Goal: Transaction & Acquisition: Purchase product/service

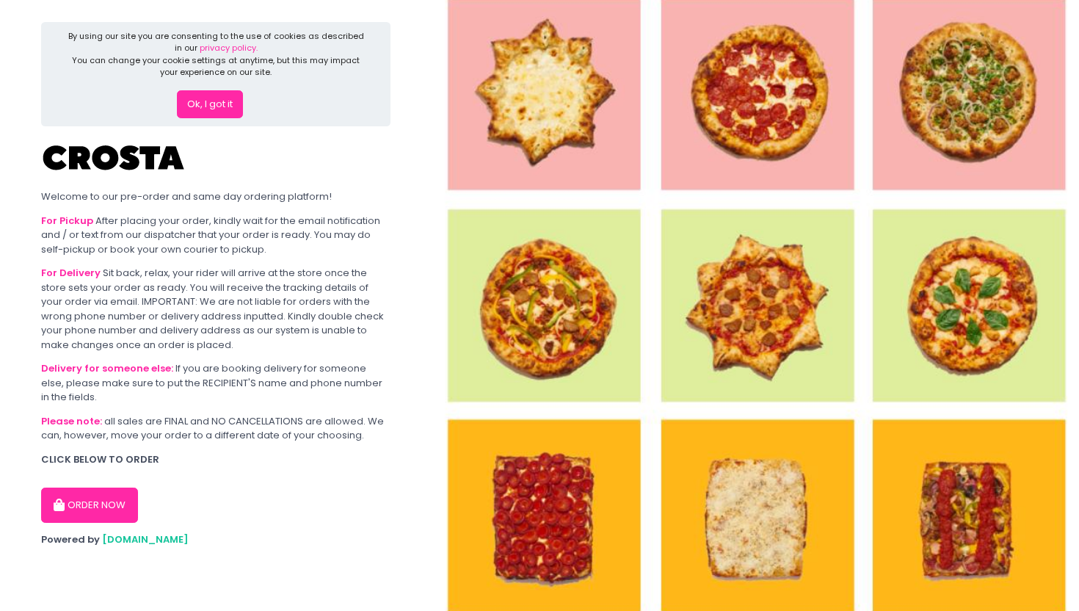
click at [106, 501] on button "ORDER NOW" at bounding box center [89, 504] width 97 height 35
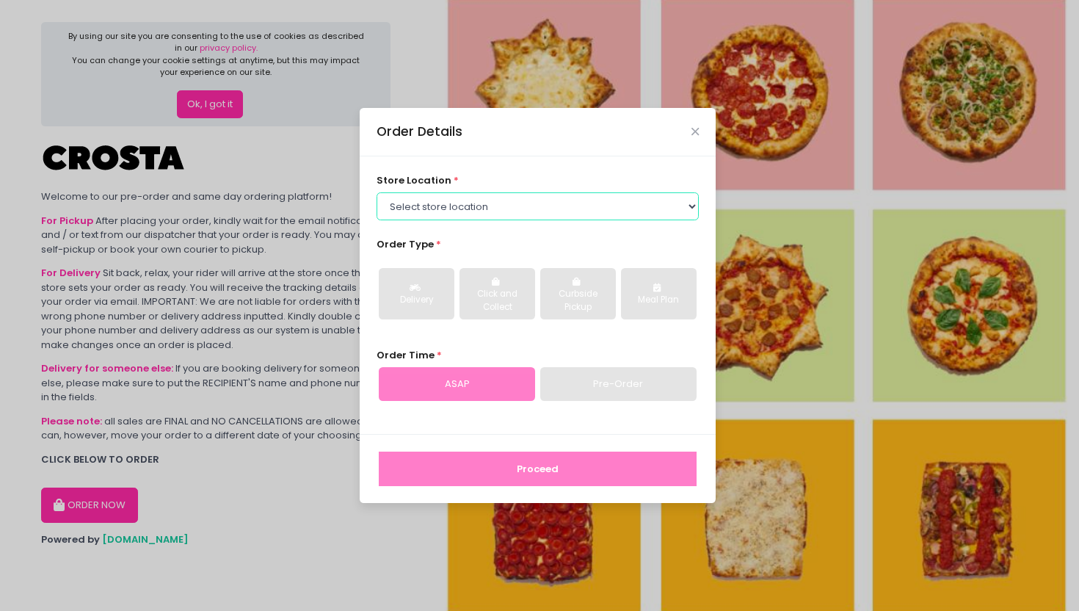
click at [481, 196] on select "Select store location [PERSON_NAME] Pizza - [PERSON_NAME] Pizza - [GEOGRAPHIC_D…" at bounding box center [537, 206] width 323 height 28
select select "5fabb2e53664a8677beaeb89"
click at [376, 192] on select "Select store location [PERSON_NAME] Pizza - [PERSON_NAME] Pizza - [GEOGRAPHIC_D…" at bounding box center [537, 206] width 323 height 28
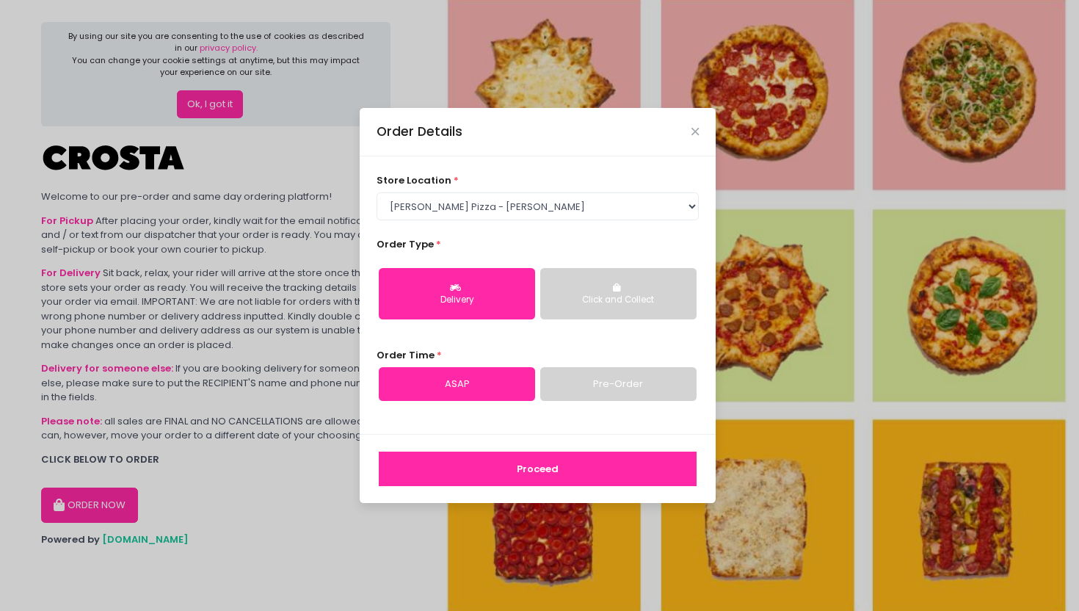
click at [434, 288] on button "Delivery" at bounding box center [457, 293] width 156 height 51
click at [501, 279] on button "Delivery" at bounding box center [457, 293] width 156 height 51
click at [564, 398] on link "Pre-Order" at bounding box center [618, 384] width 156 height 34
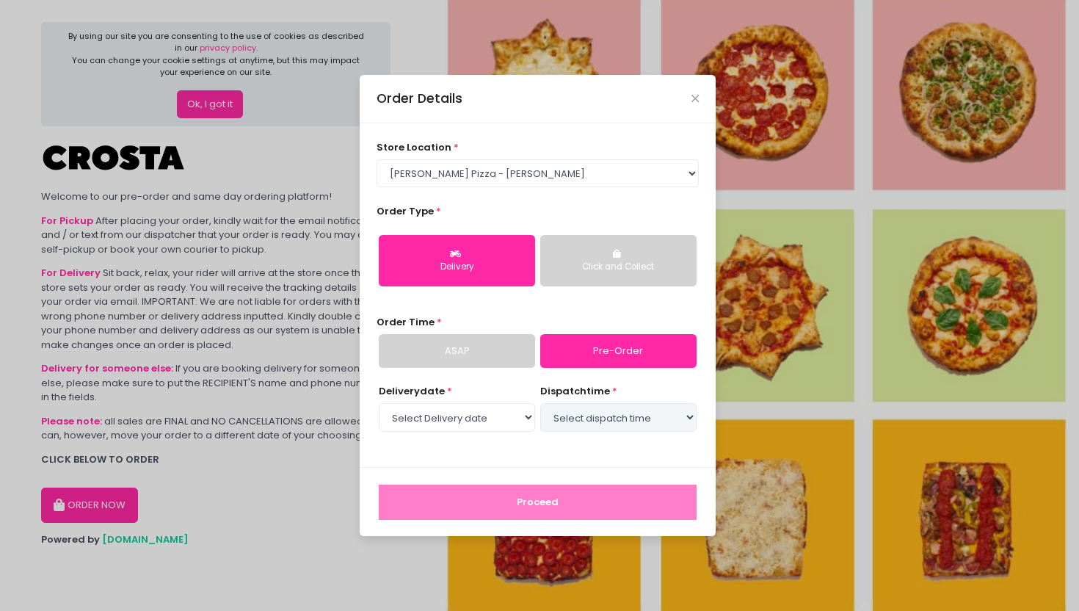
select select "[DATE]"
click at [457, 412] on select "Select Delivery date [DATE] [DATE] [DATE] [DATE] [DATE] [DATE]" at bounding box center [457, 417] width 156 height 28
click at [578, 416] on select "Select dispatch time 06:30 PM - 07:00 PM 07:00 PM - 07:30 PM 07:30 PM - 08:00 P…" at bounding box center [618, 417] width 156 height 28
select select "19:00"
click at [540, 403] on select "Select dispatch time 06:30 PM - 07:00 PM 07:00 PM - 07:30 PM 07:30 PM - 08:00 P…" at bounding box center [618, 417] width 156 height 28
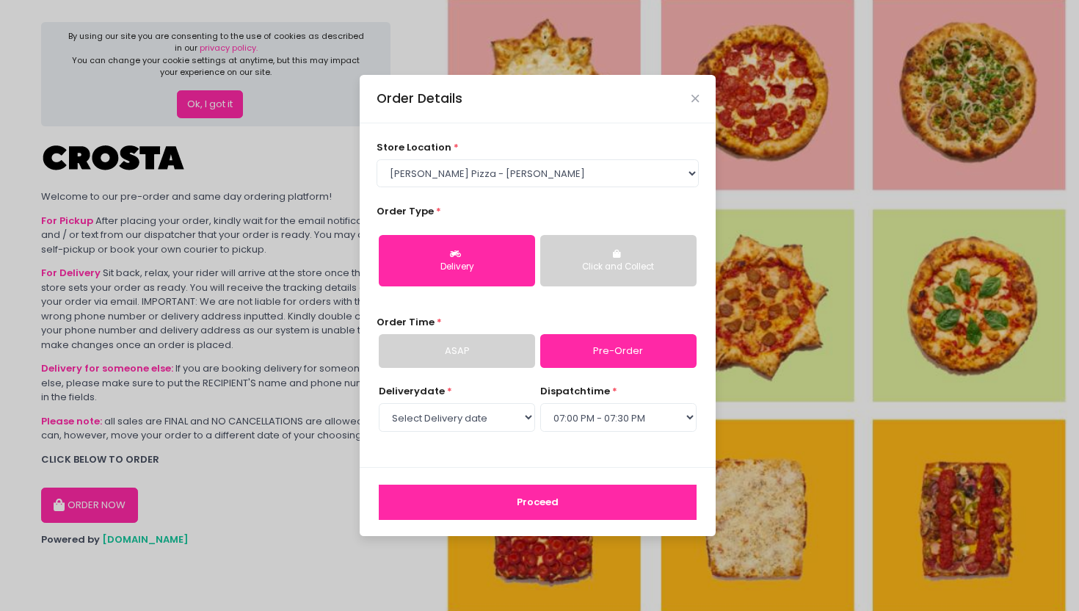
click at [484, 503] on button "Proceed" at bounding box center [538, 501] width 318 height 35
